Goal: Task Accomplishment & Management: Manage account settings

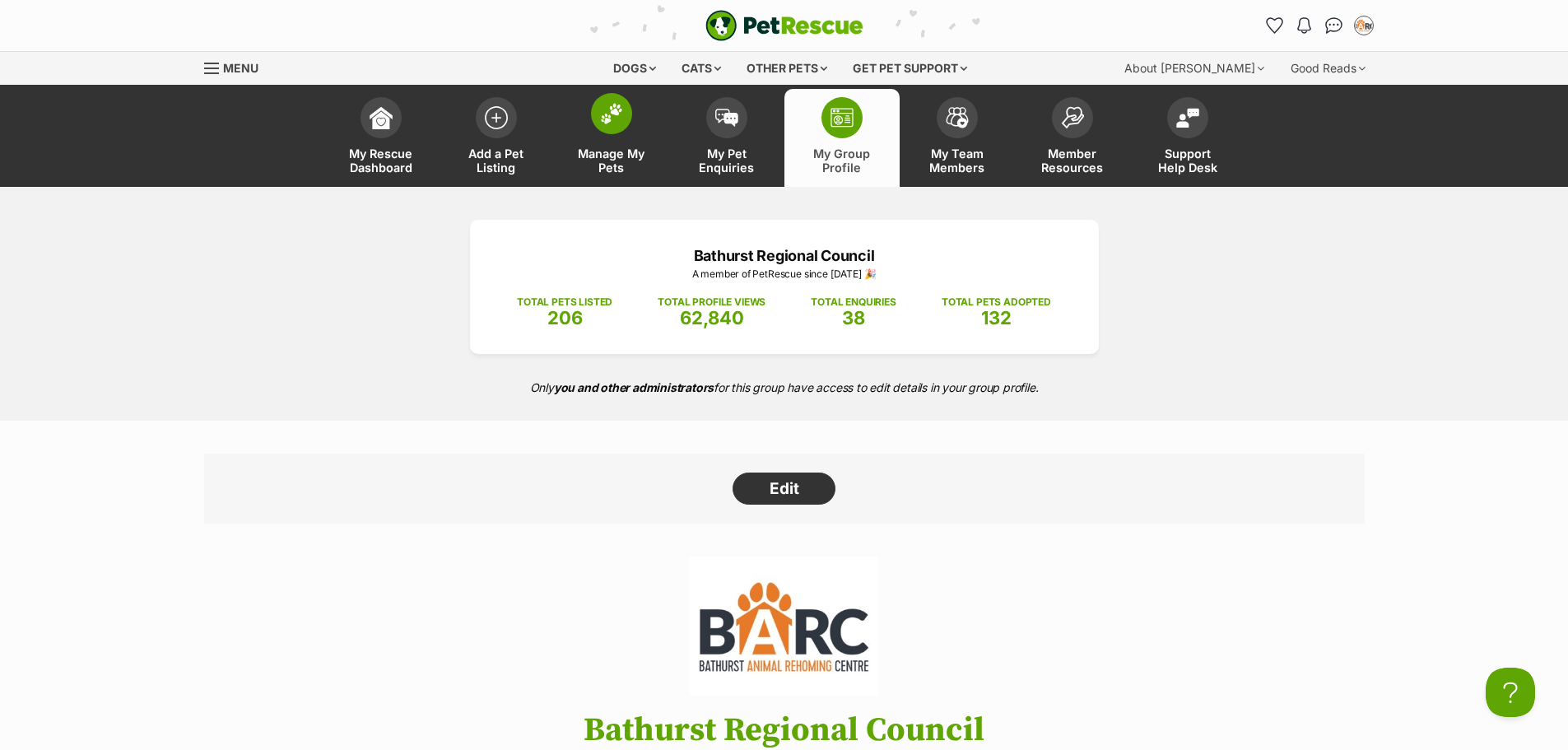
click at [597, 114] on span at bounding box center [612, 114] width 41 height 41
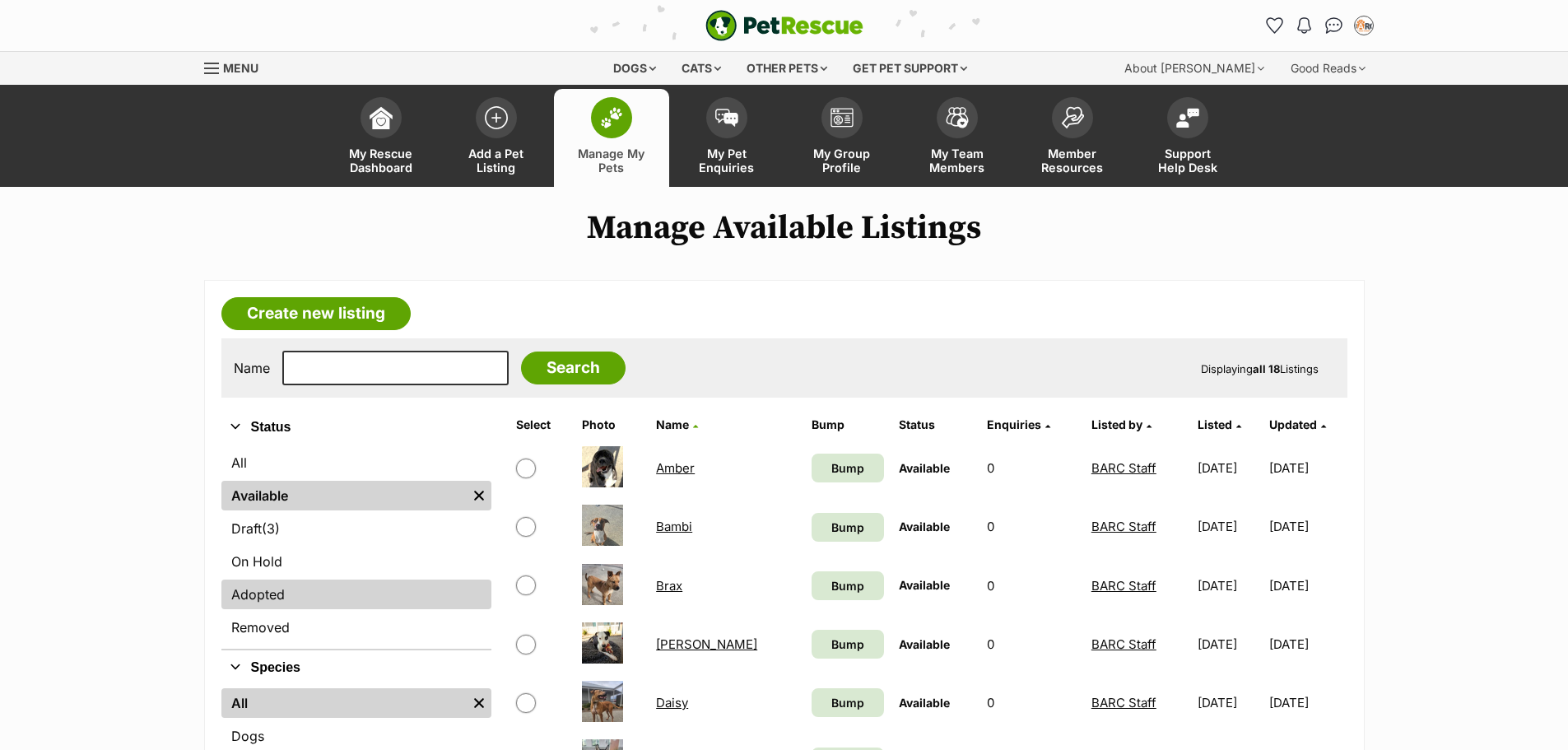
click at [373, 592] on link "Adopted" at bounding box center [356, 594] width 270 height 30
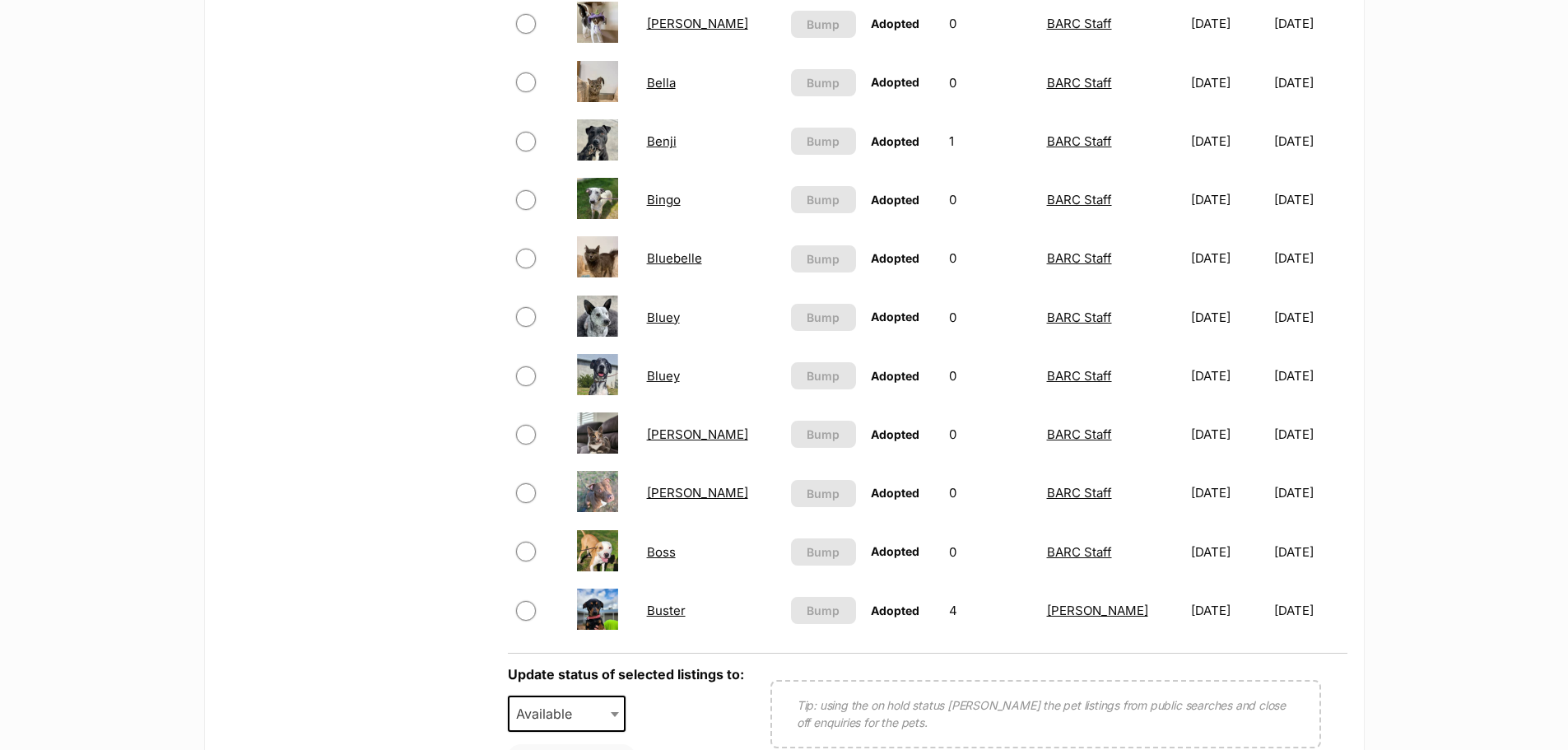
scroll to position [1070, 0]
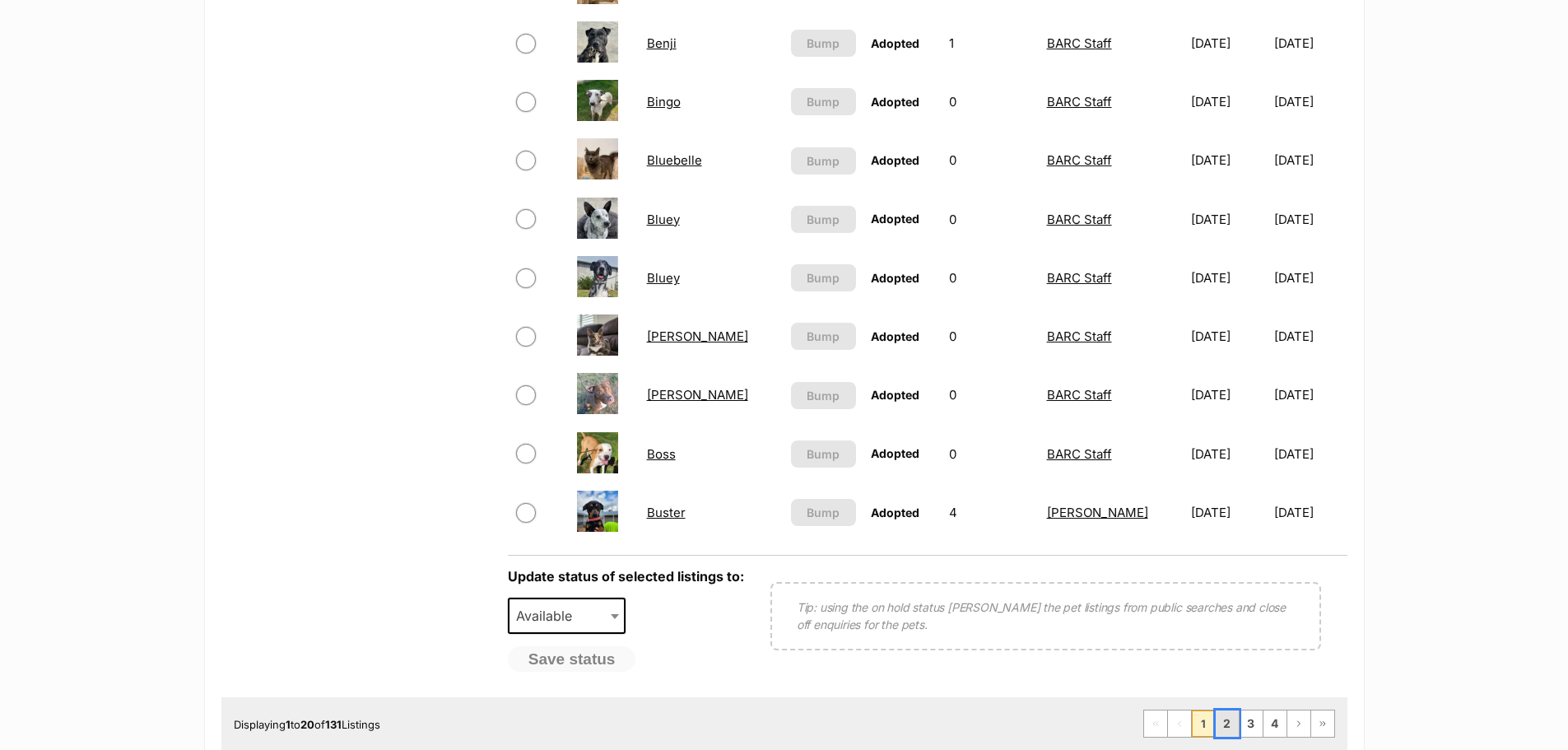
click at [1228, 725] on link "2" at bounding box center [1226, 723] width 23 height 27
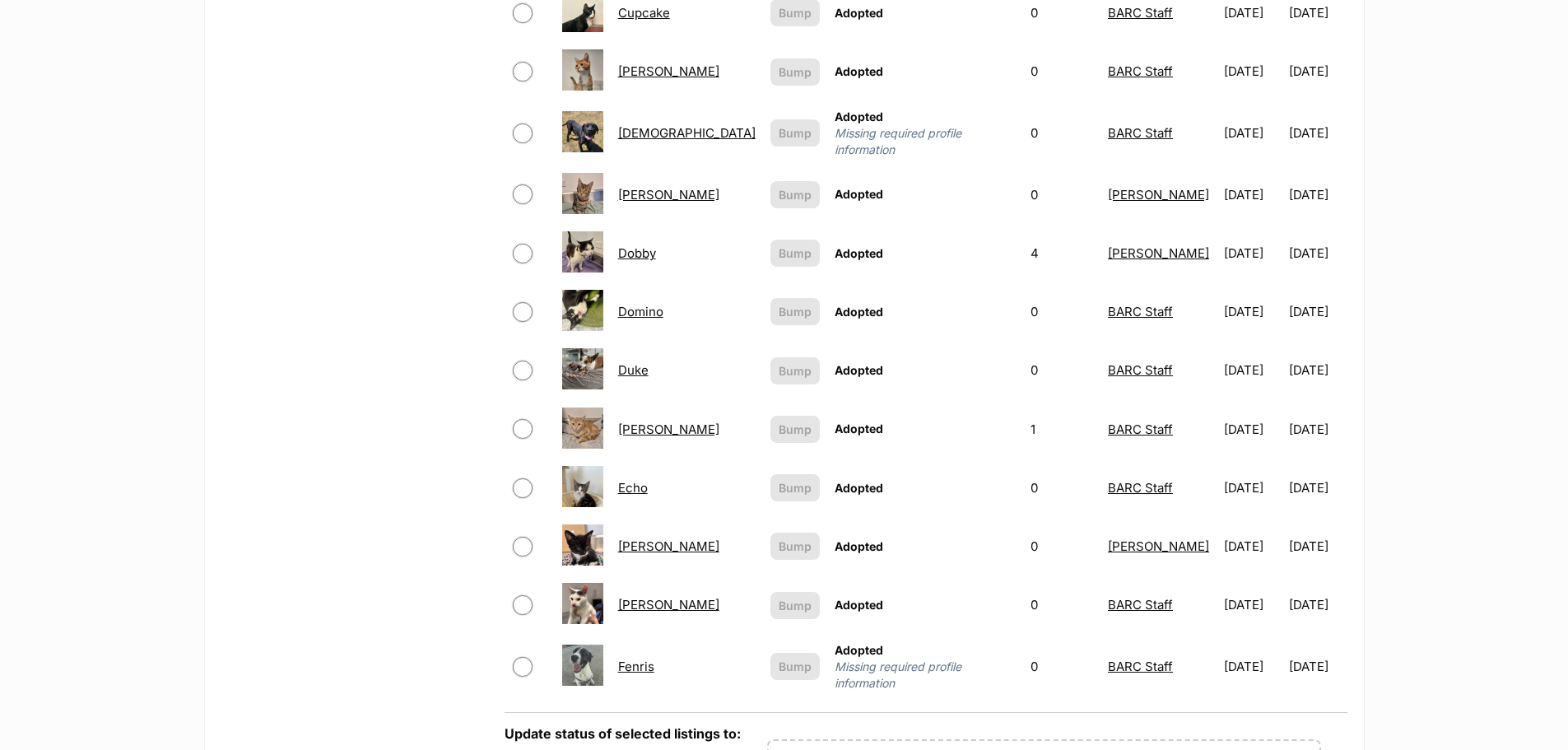
scroll to position [1153, 0]
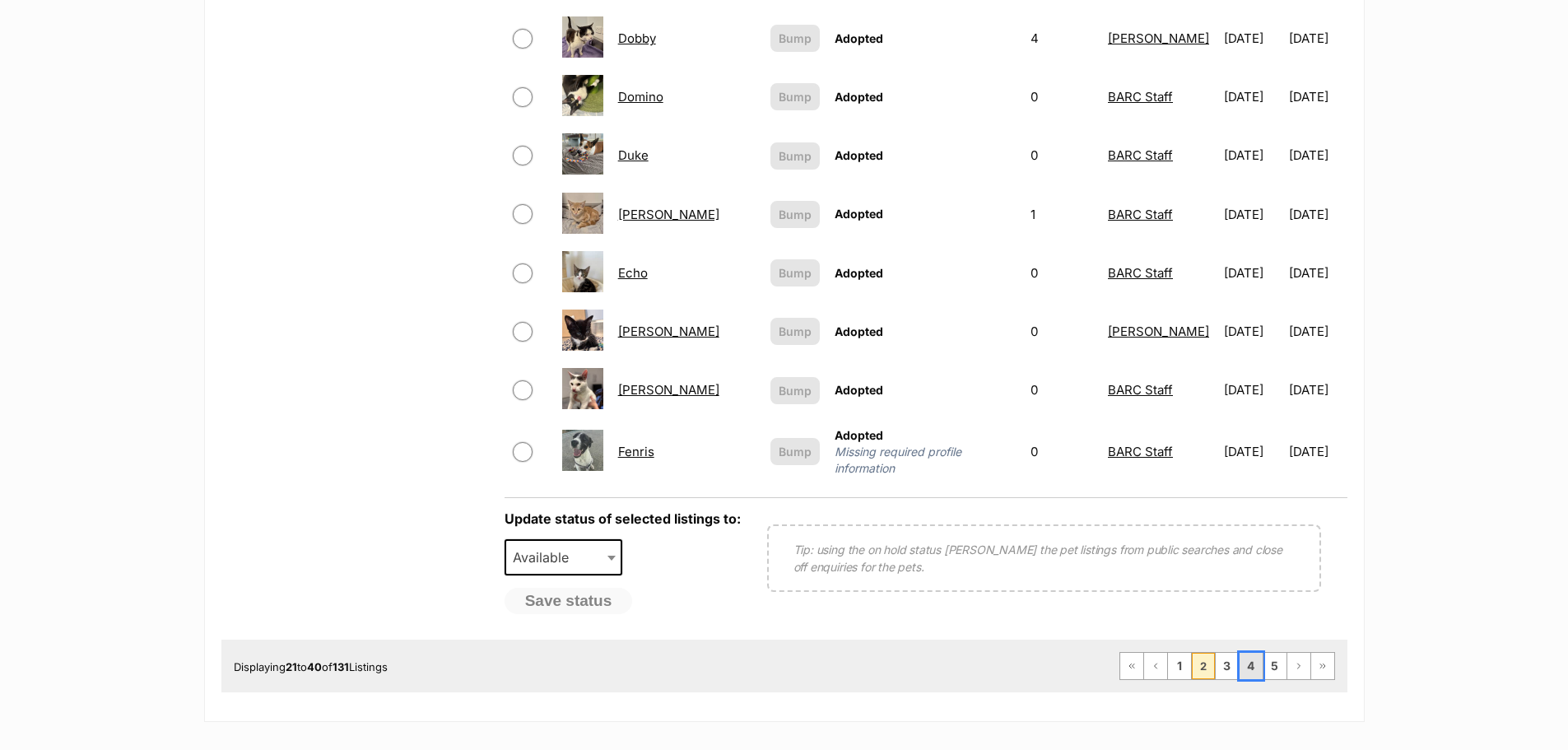
click at [1255, 653] on link "4" at bounding box center [1251, 665] width 23 height 27
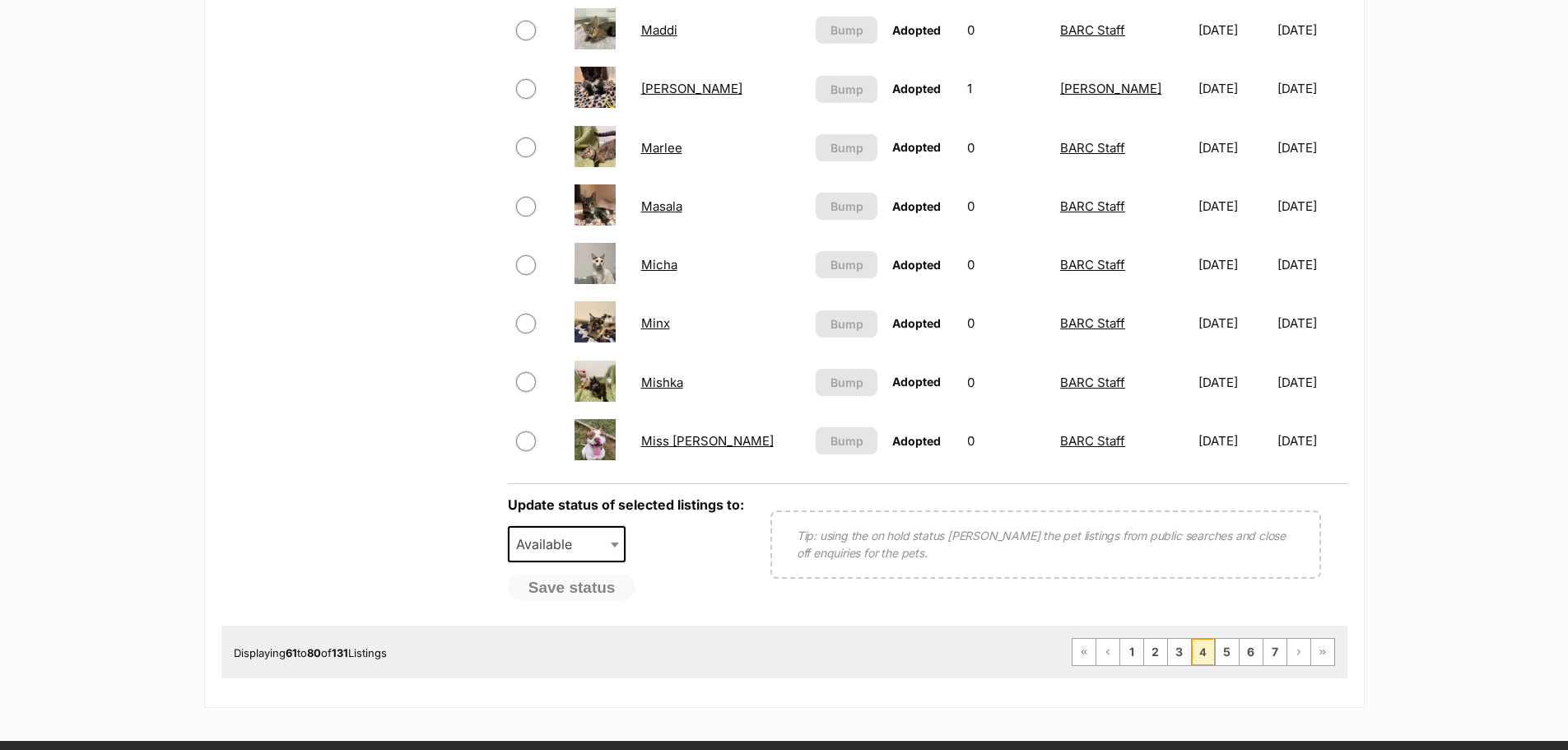
scroll to position [1153, 0]
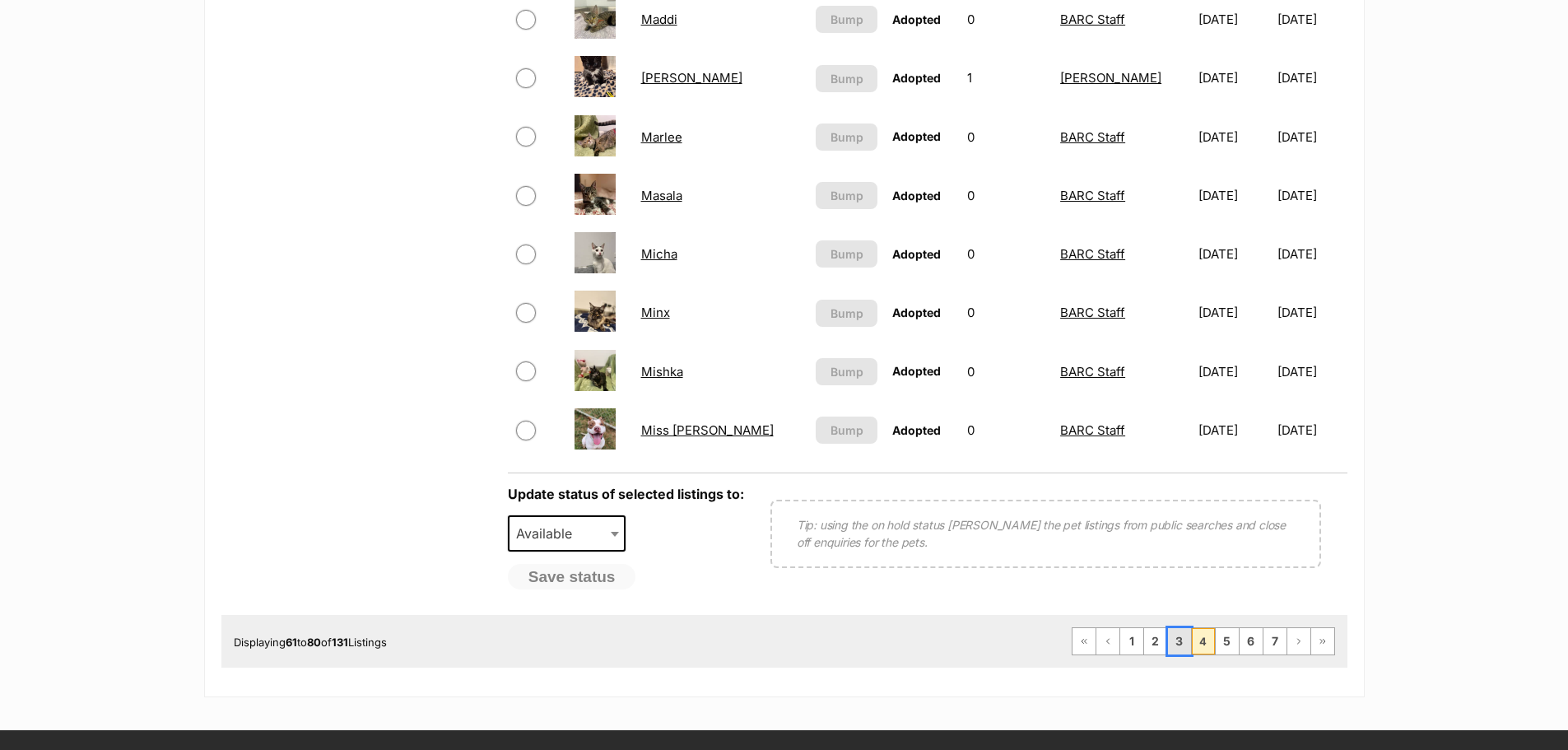
click at [1190, 642] on link "3" at bounding box center [1179, 641] width 23 height 27
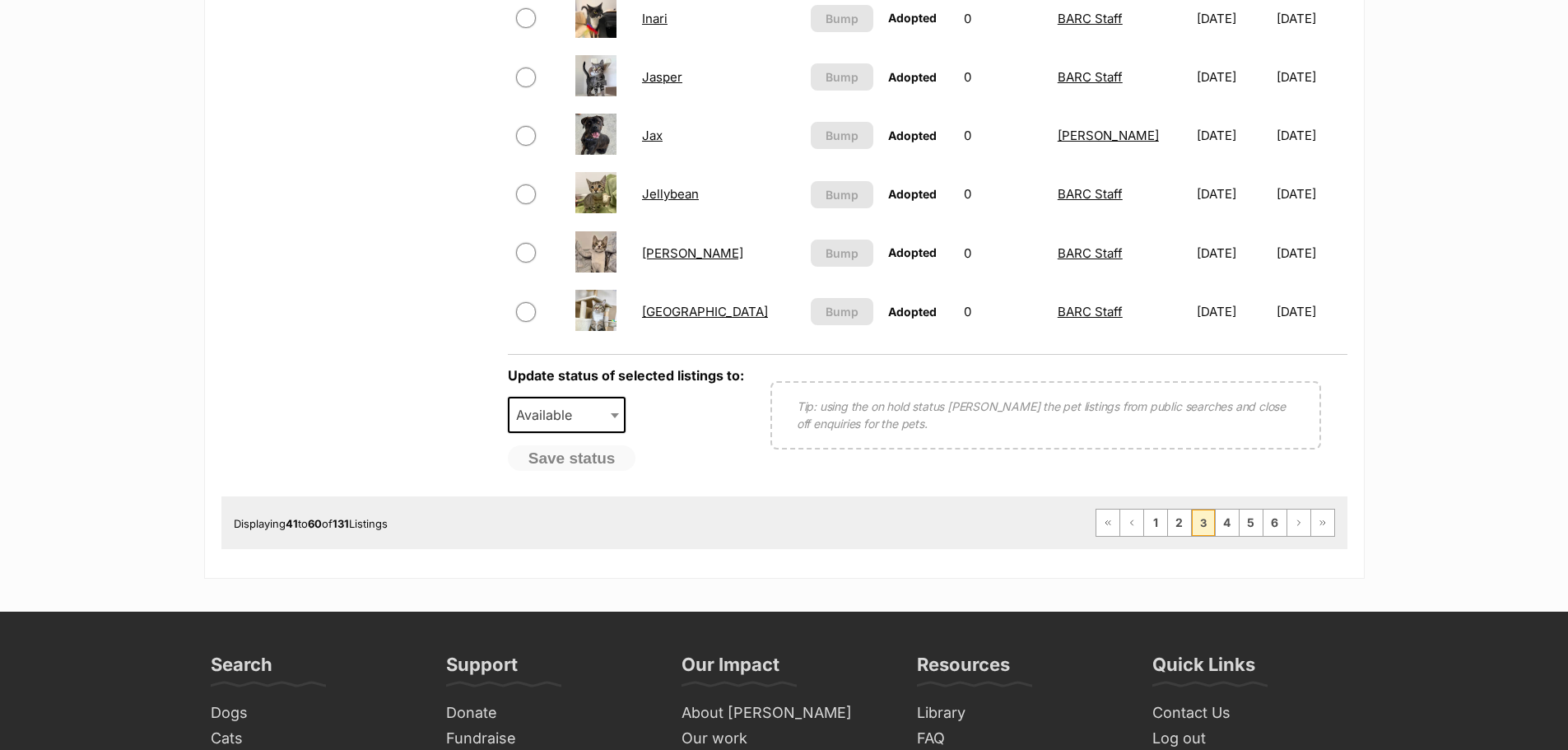
scroll to position [1317, 0]
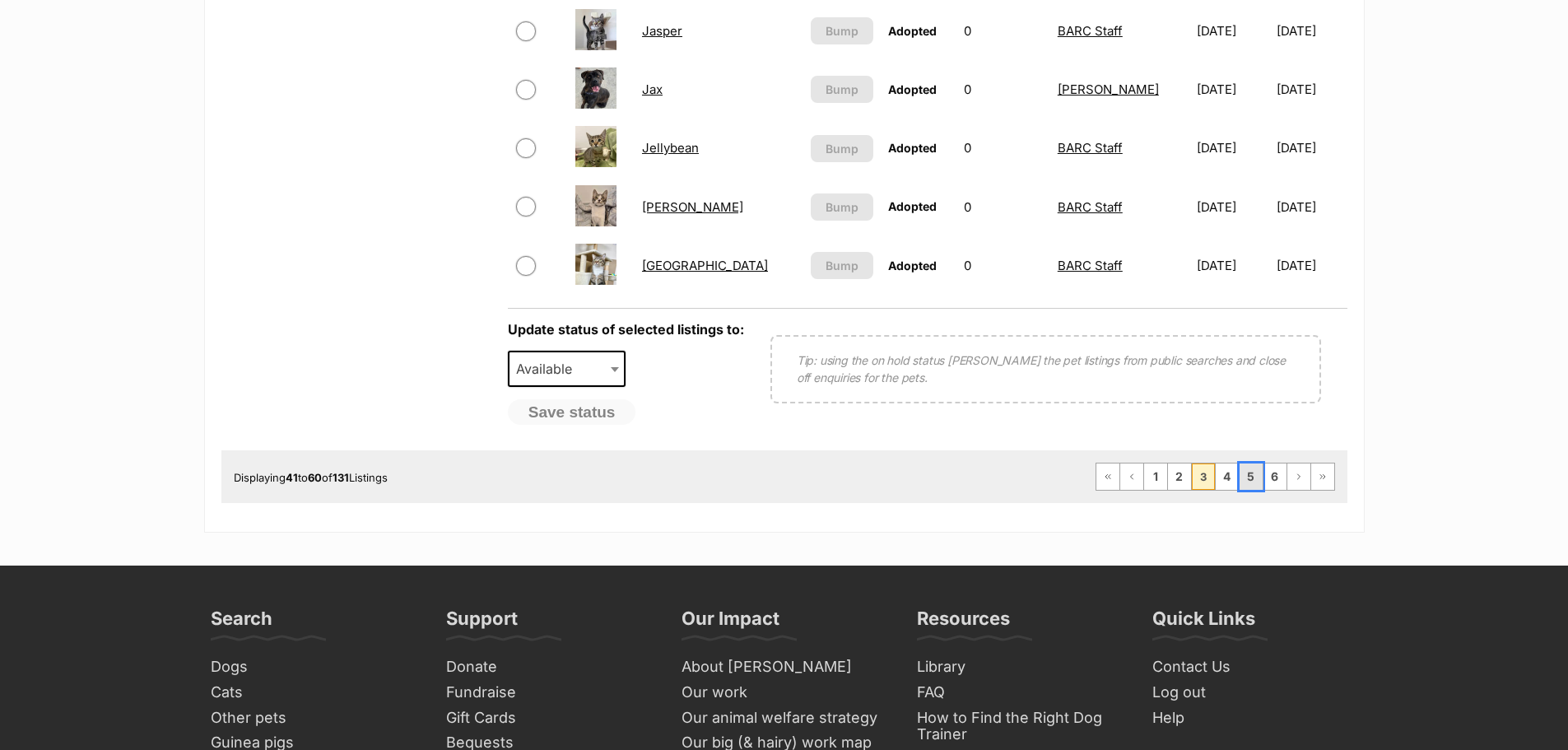
click at [1249, 478] on link "5" at bounding box center [1251, 476] width 23 height 27
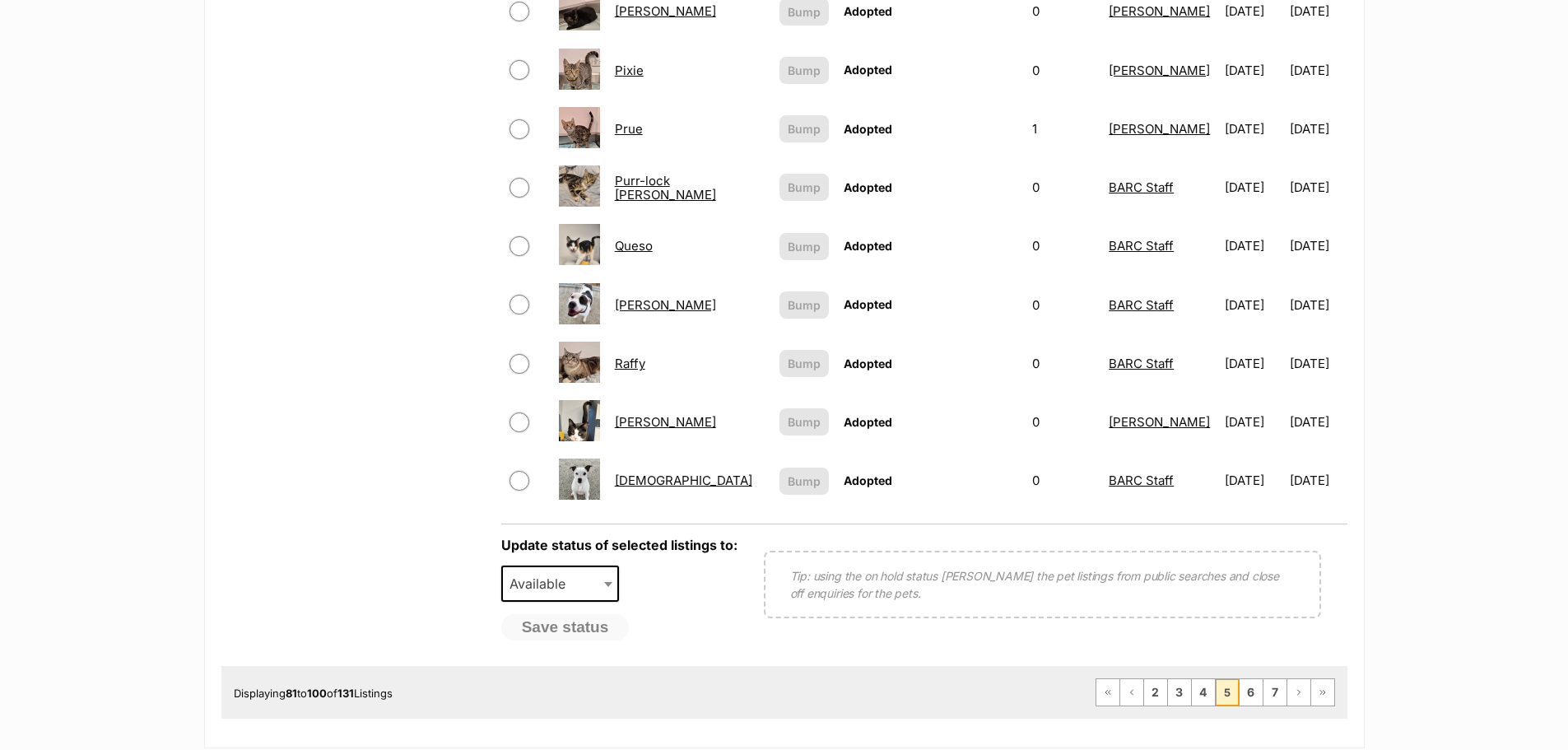
scroll to position [1153, 0]
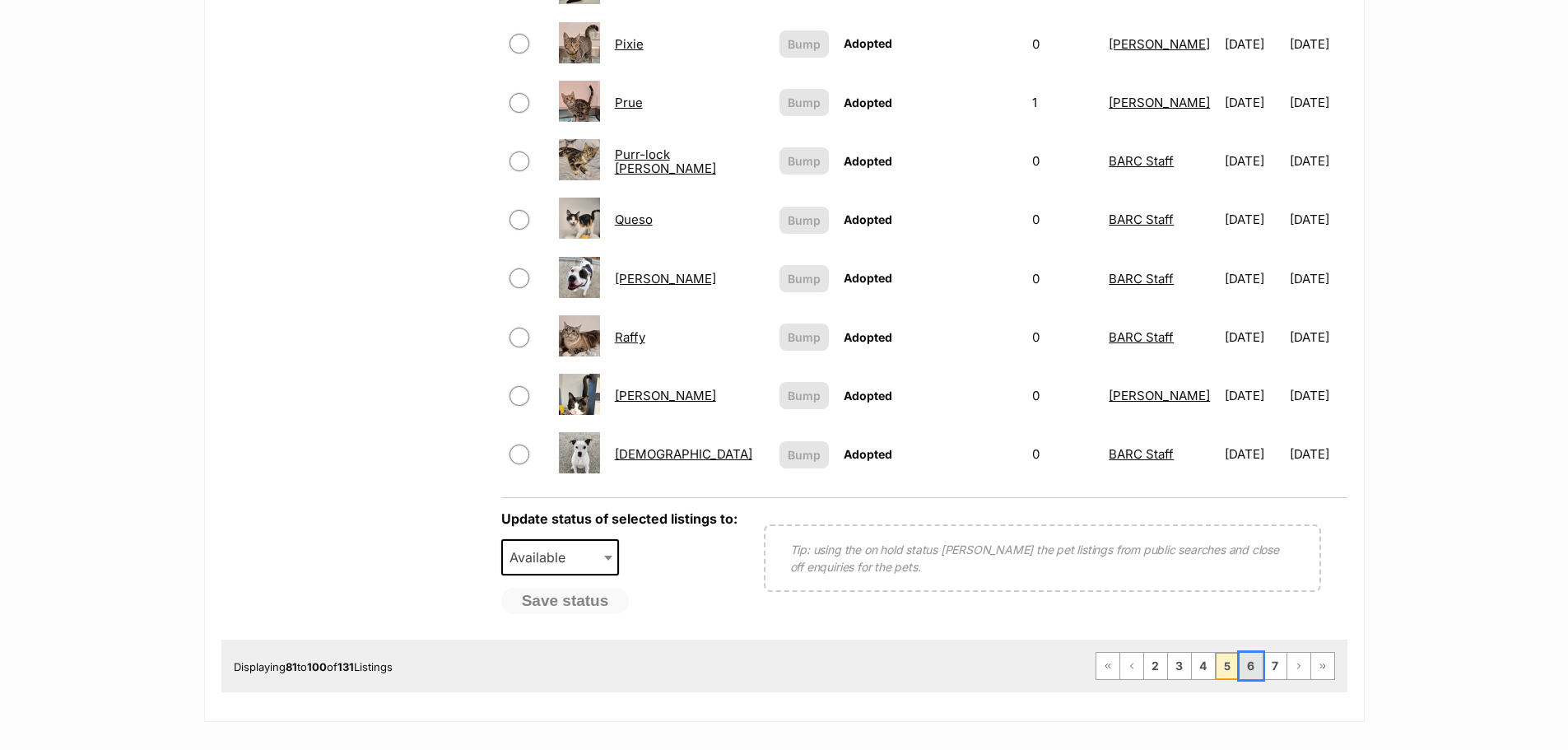
click at [1256, 653] on link "6" at bounding box center [1251, 665] width 23 height 27
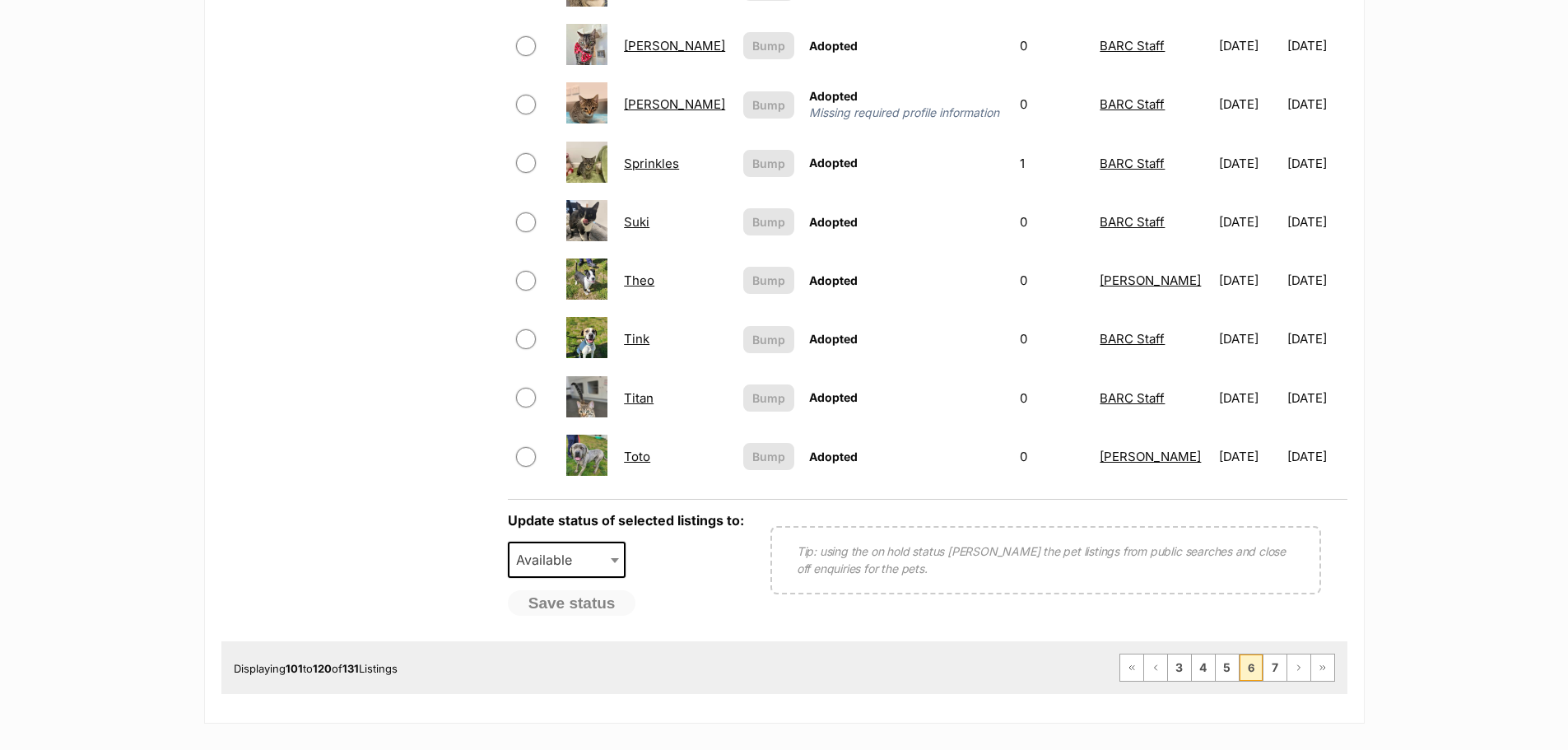
scroll to position [1153, 0]
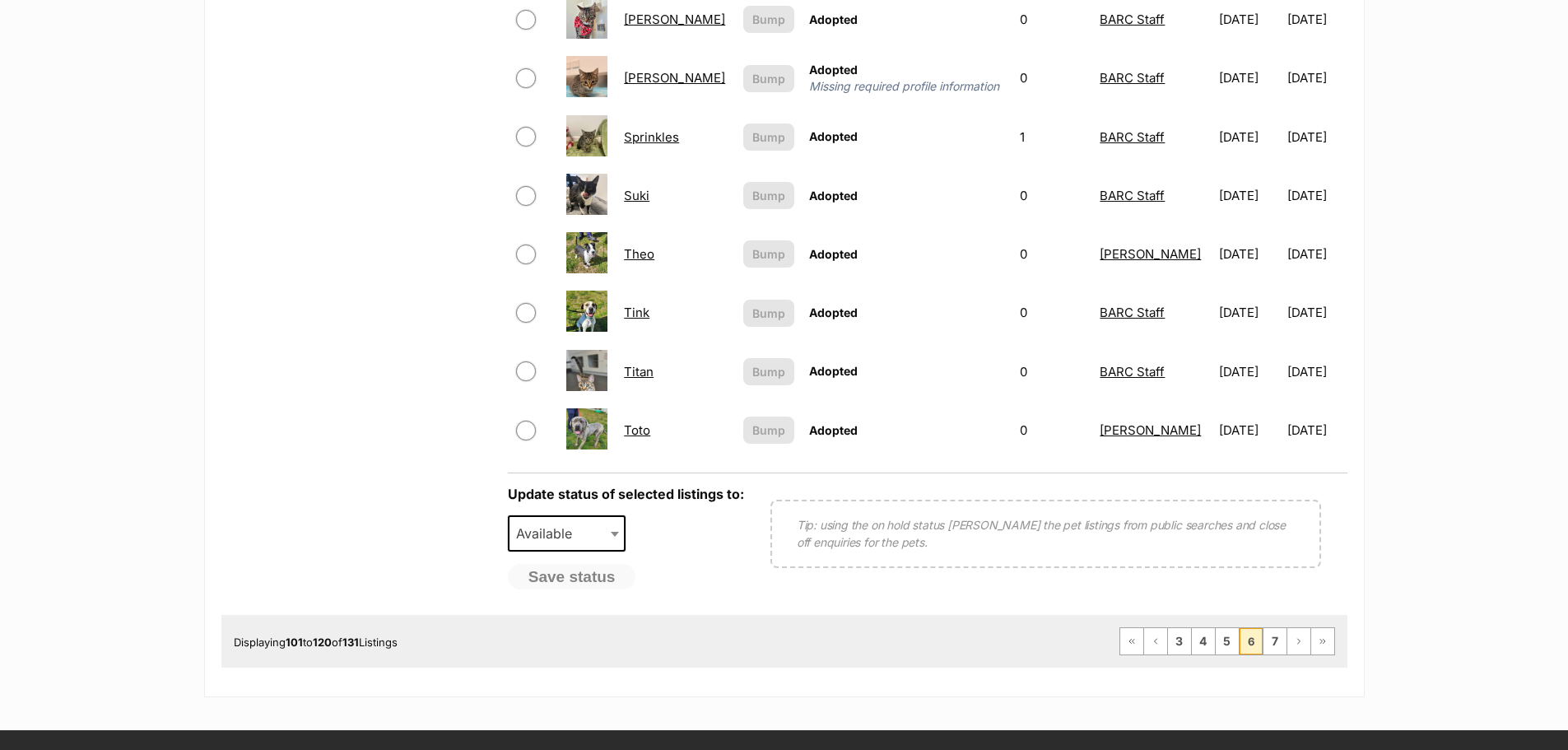
click at [638, 380] on link "Titan" at bounding box center [639, 372] width 30 height 16
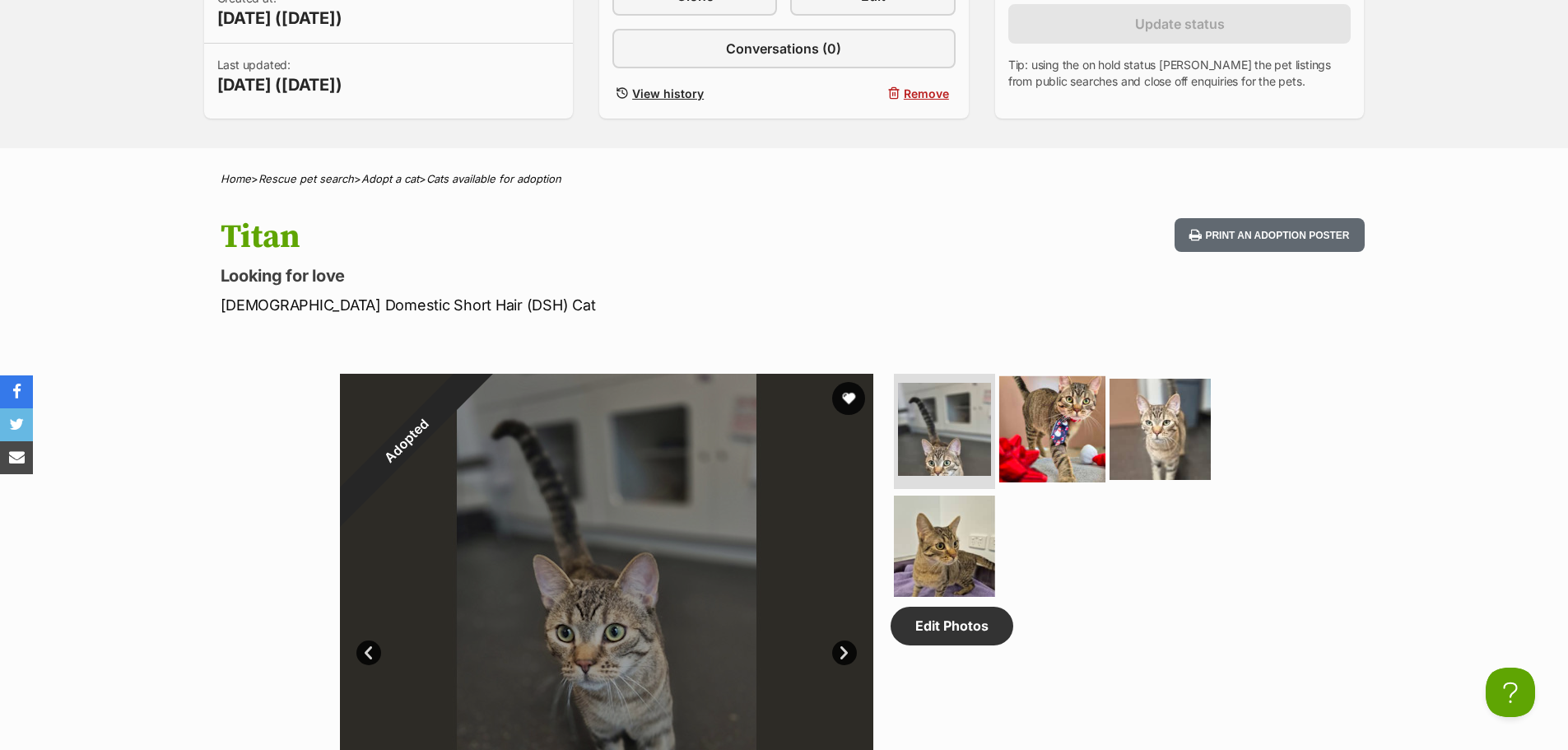
click at [1062, 411] on img at bounding box center [1052, 429] width 106 height 106
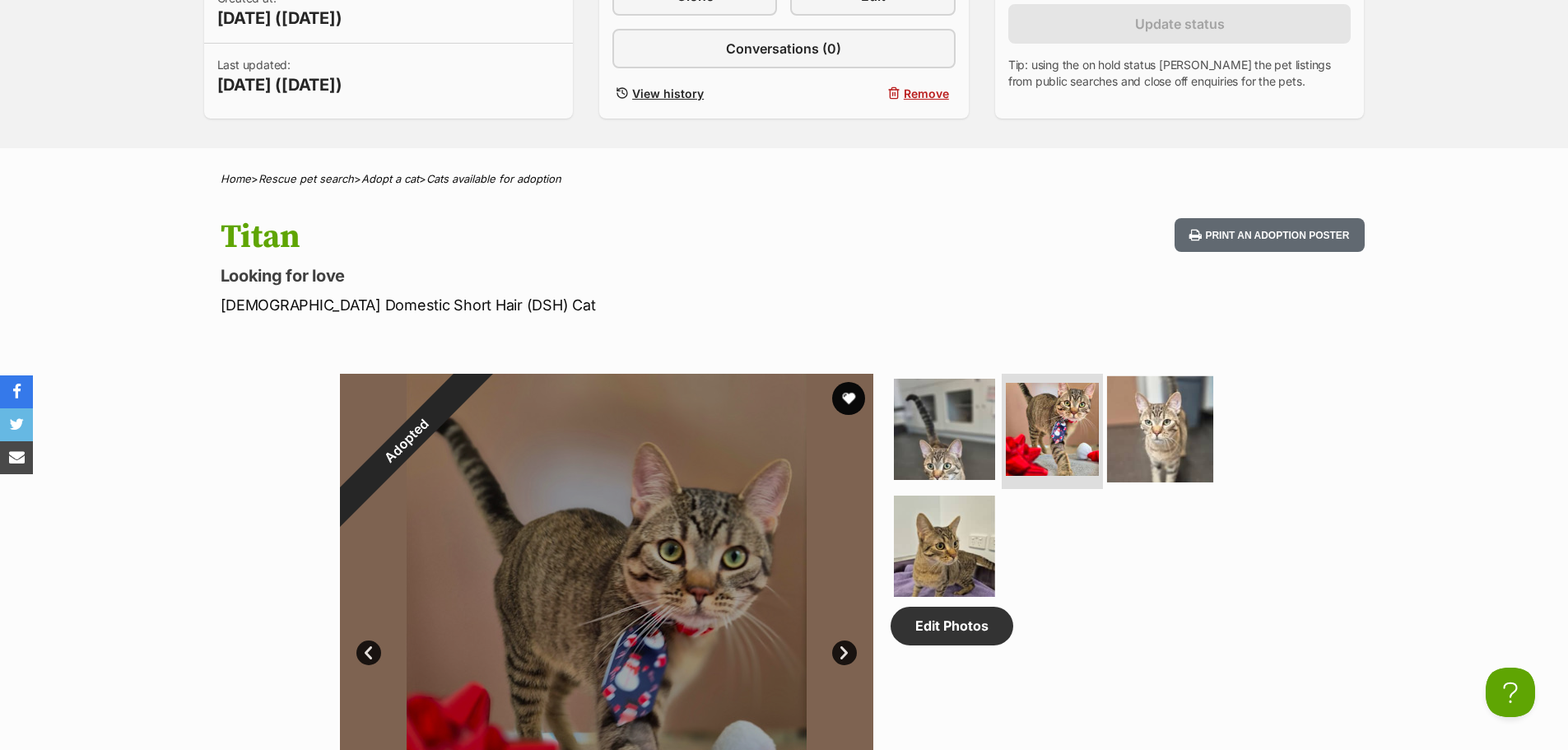
click at [1151, 410] on img at bounding box center [1160, 429] width 106 height 106
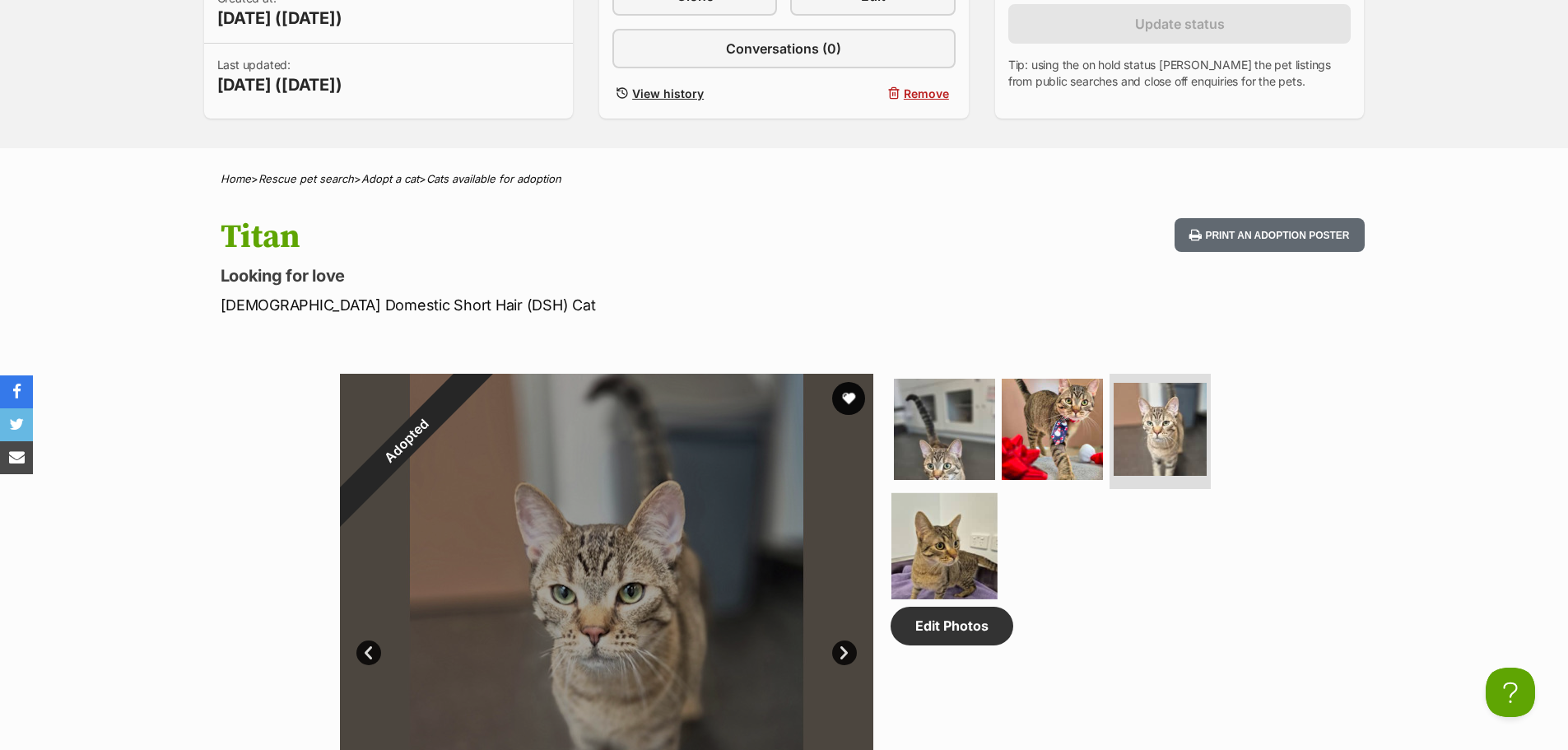
click at [926, 542] on img at bounding box center [945, 545] width 106 height 106
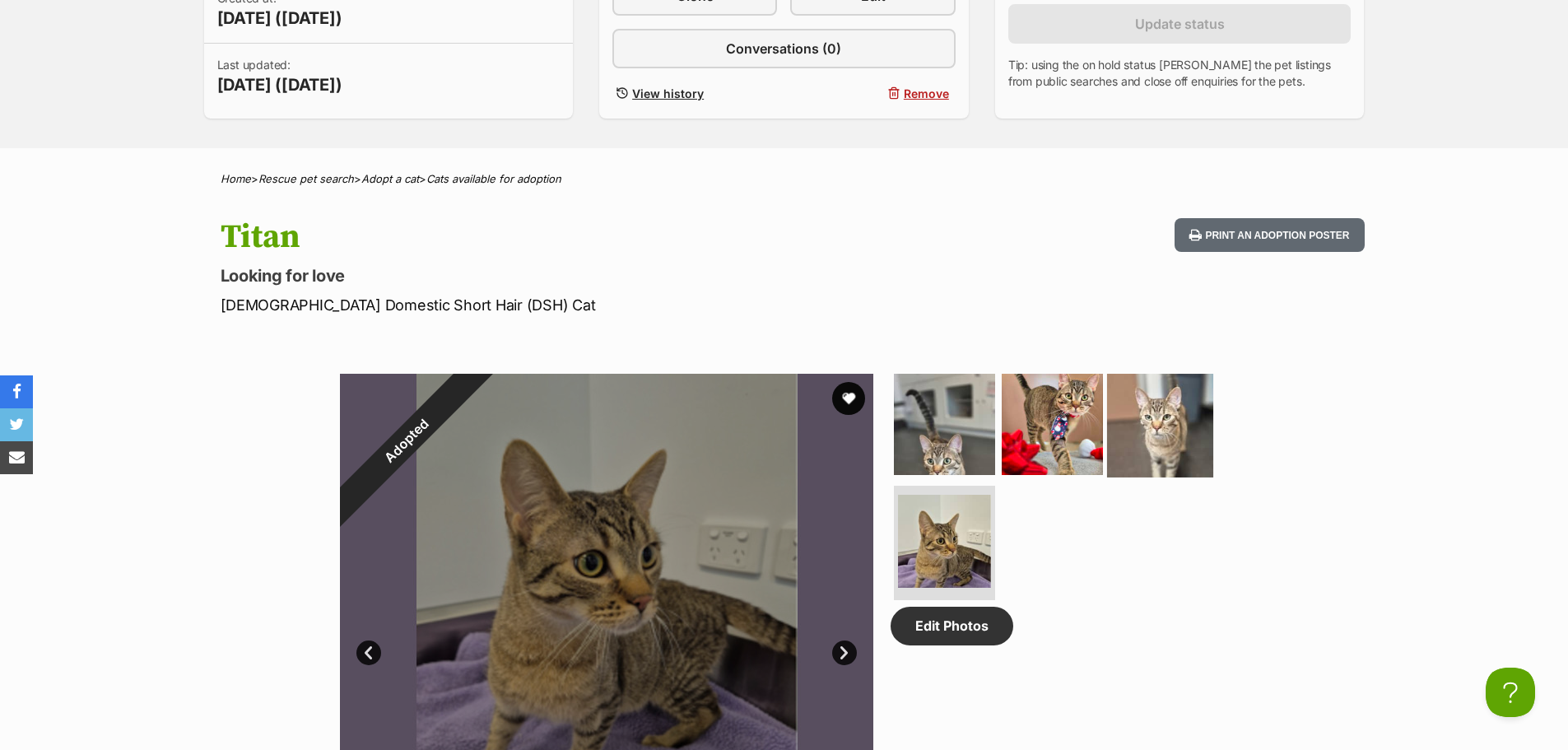
click at [1156, 446] on img at bounding box center [1160, 424] width 106 height 106
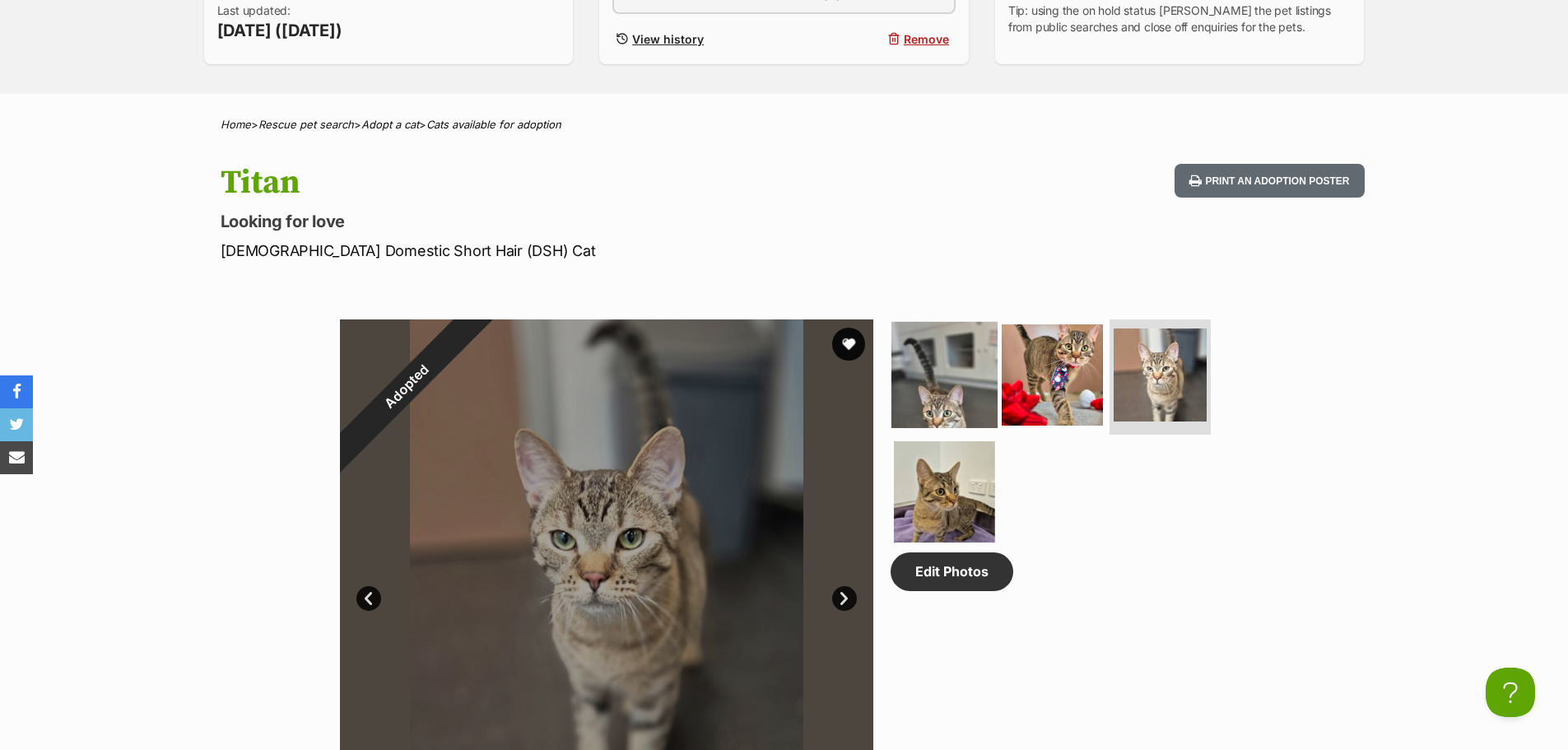
scroll to position [494, 0]
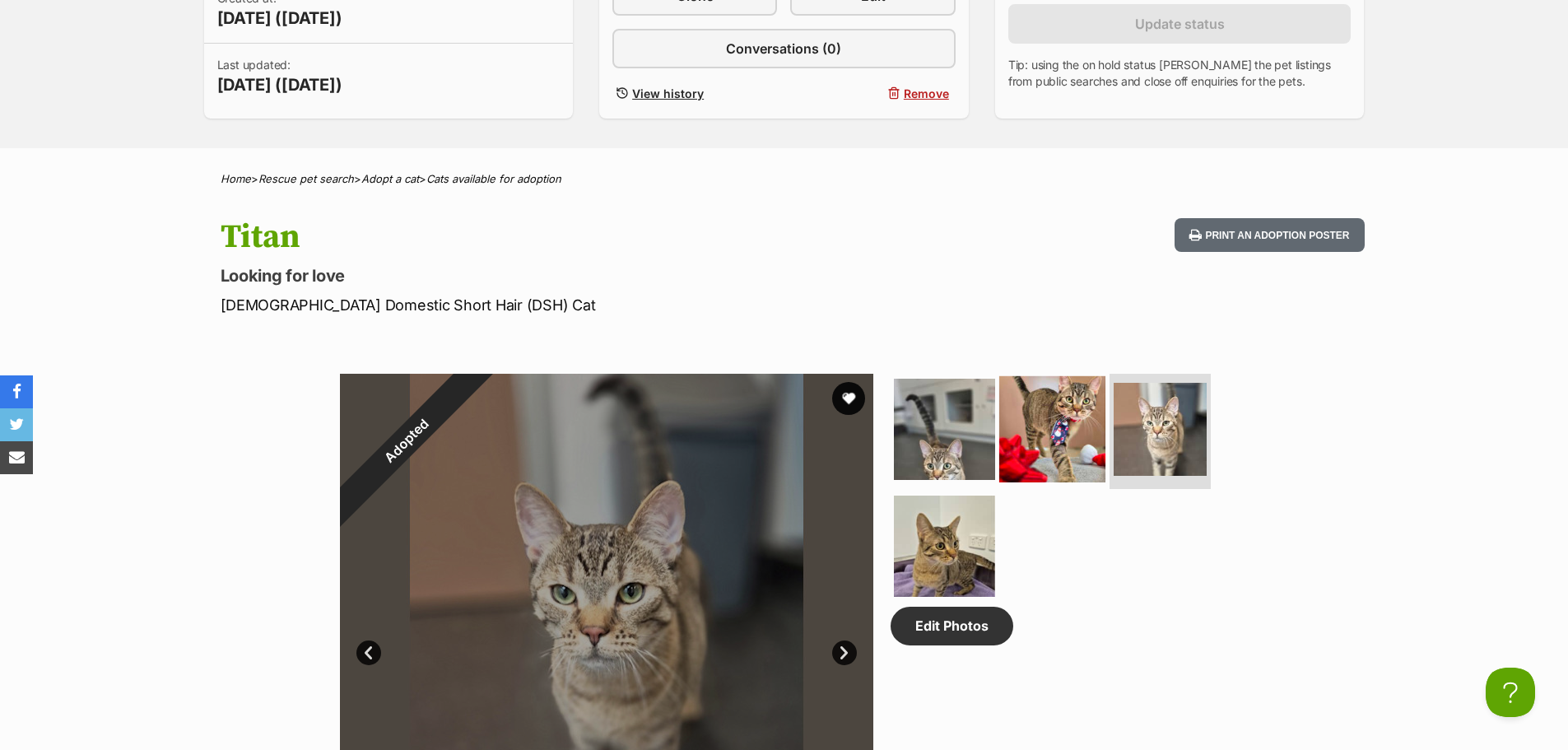
click at [1021, 420] on img at bounding box center [1052, 429] width 106 height 106
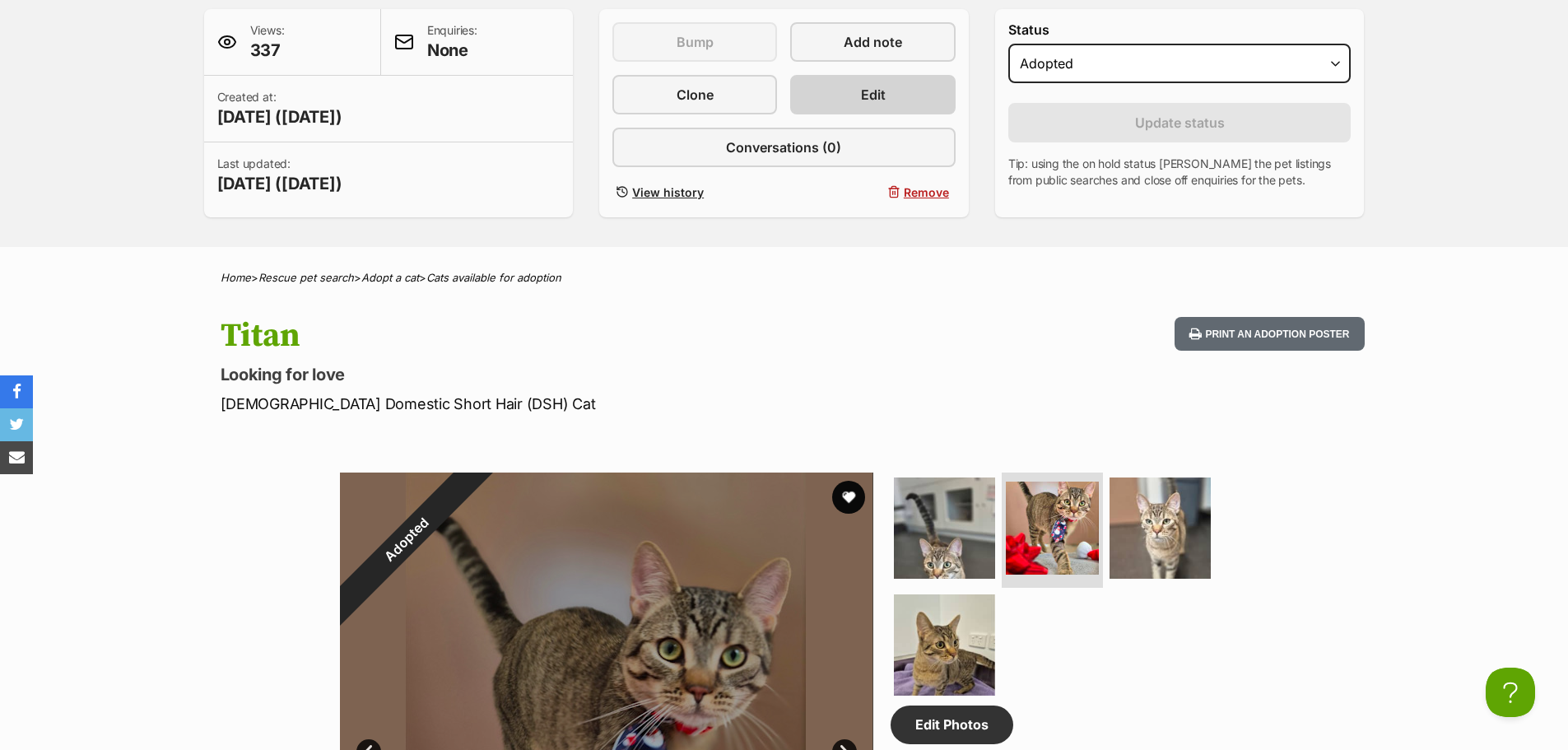
scroll to position [83, 0]
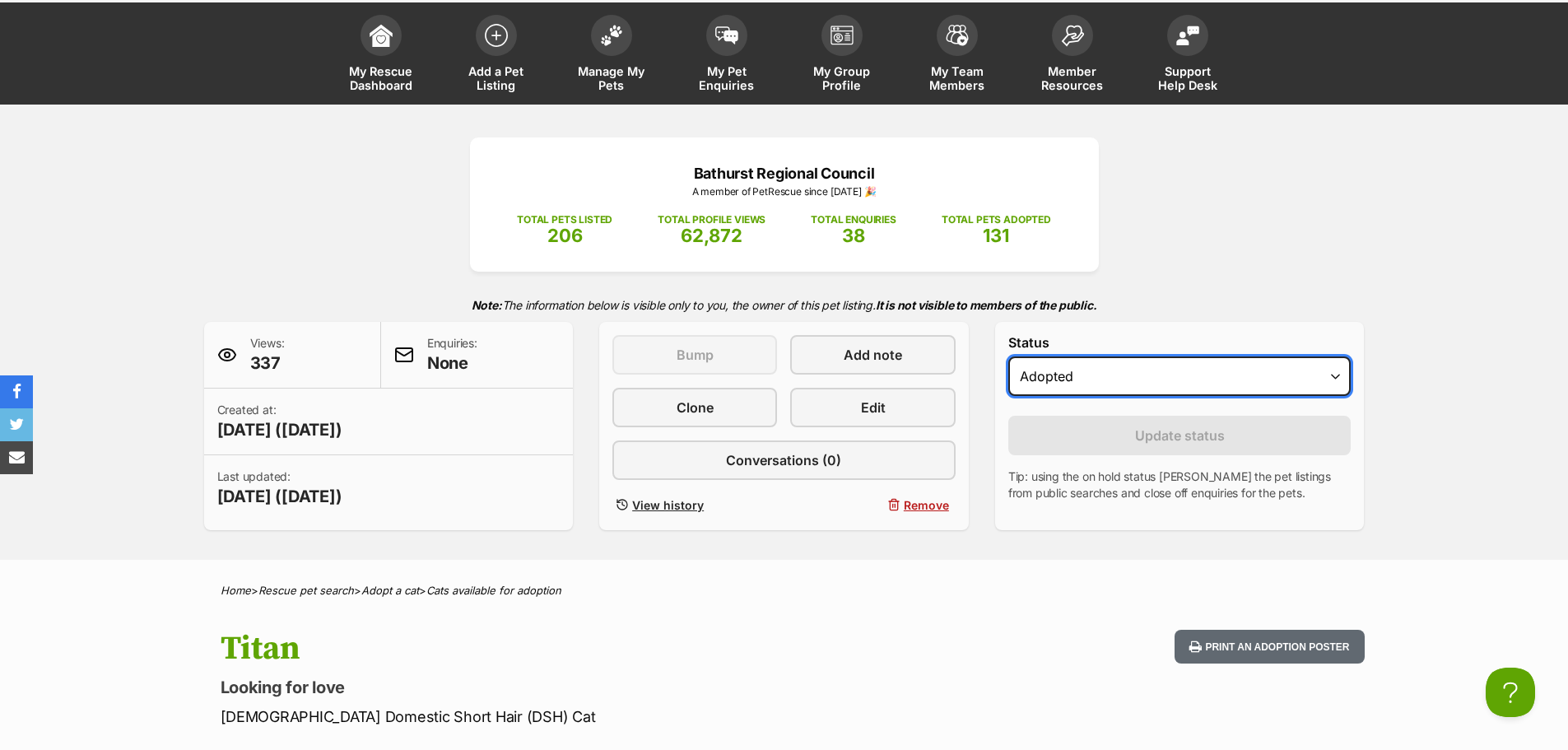
click at [1180, 372] on select "Draft Available On hold Adopted" at bounding box center [1180, 376] width 344 height 39
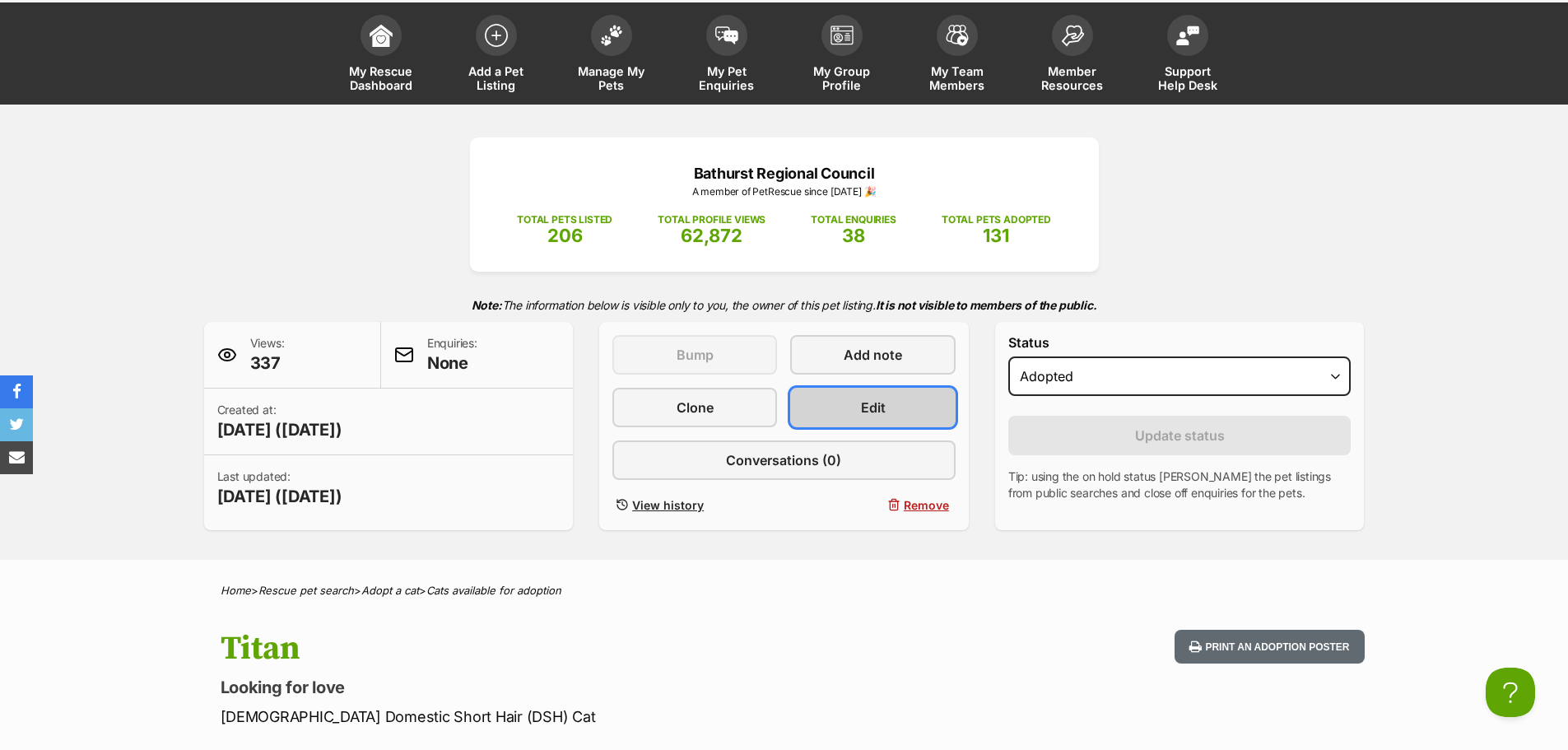
click at [929, 420] on link "Edit" at bounding box center [872, 407] width 164 height 39
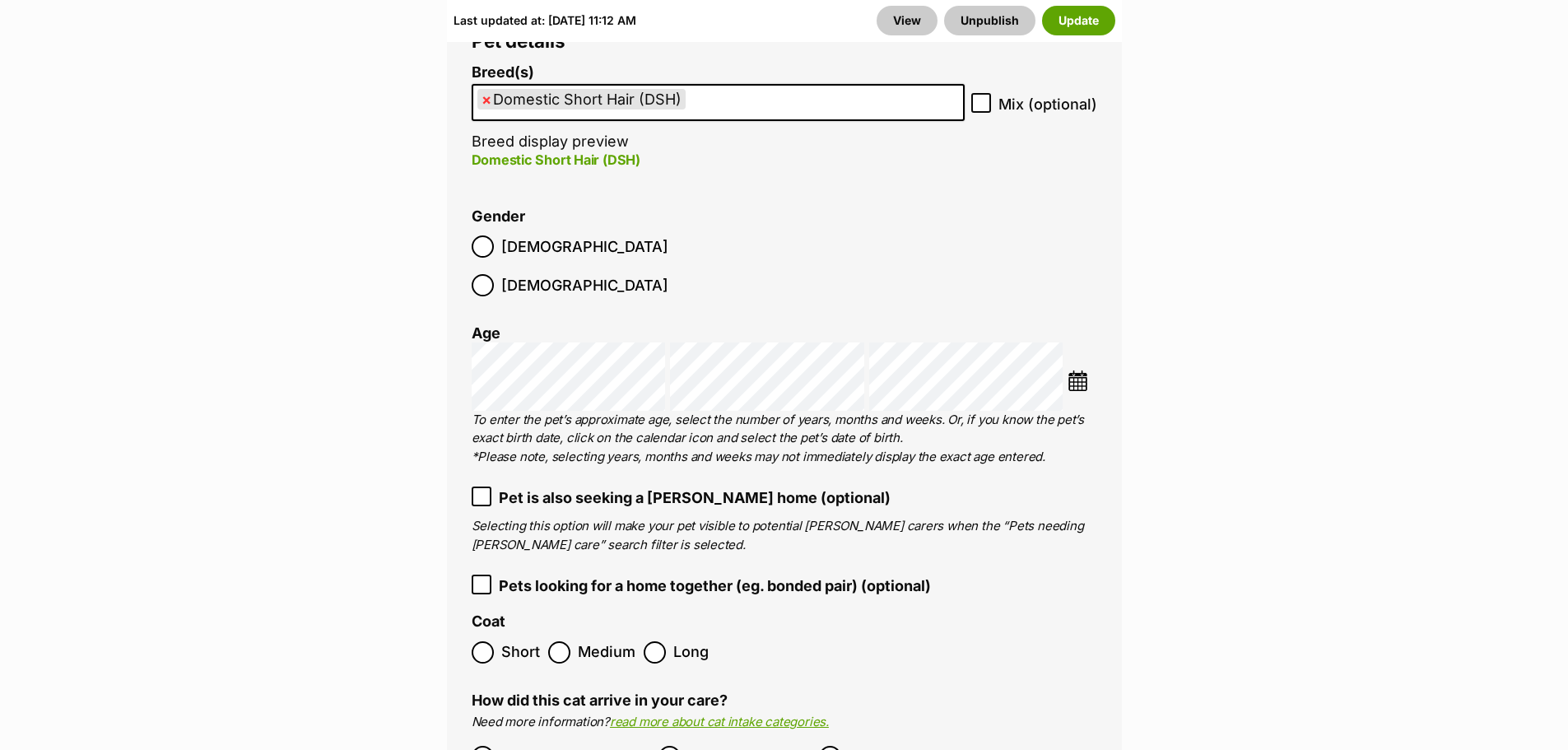
scroll to position [2469, 0]
